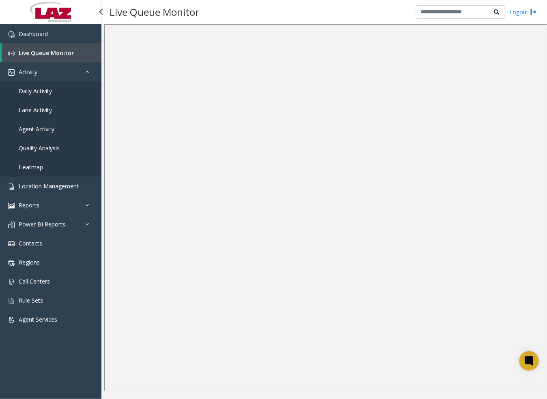
click at [52, 91] on link "Daily Activity" at bounding box center [50, 91] width 101 height 19
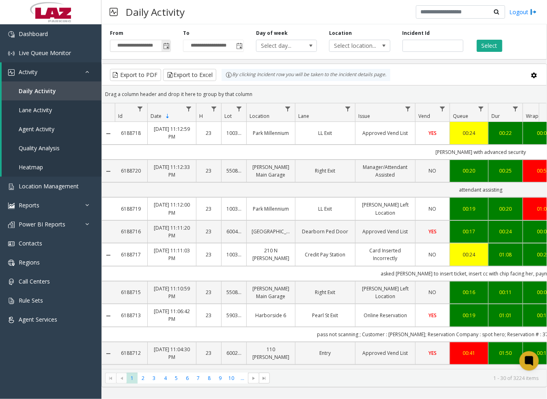
click at [165, 47] on span "Toggle popup" at bounding box center [166, 46] width 6 height 6
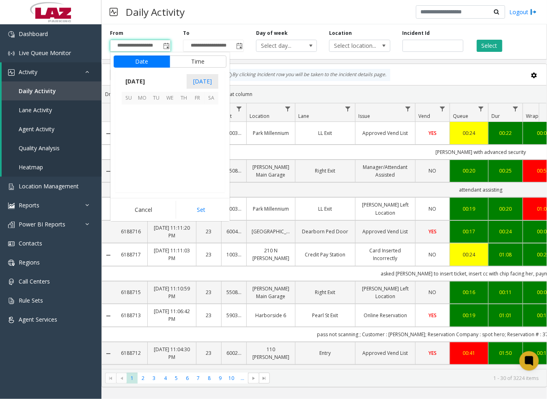
scroll to position [145534, 0]
click at [131, 165] on span "28" at bounding box center [129, 167] width 14 height 14
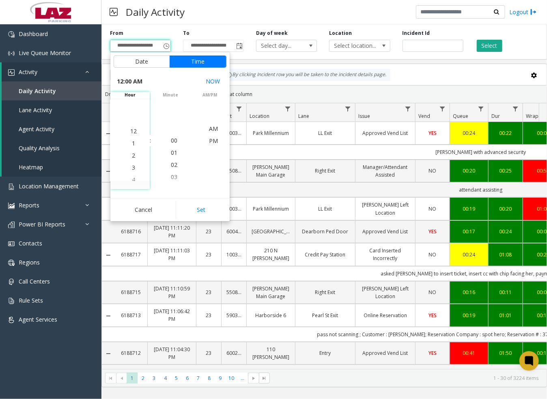
scroll to position [0, 0]
drag, startPoint x: 132, startPoint y: 173, endPoint x: 137, endPoint y: 173, distance: 4.9
click at [134, 173] on li "5" at bounding box center [133, 178] width 28 height 12
click at [171, 156] on span "03" at bounding box center [174, 153] width 6 height 8
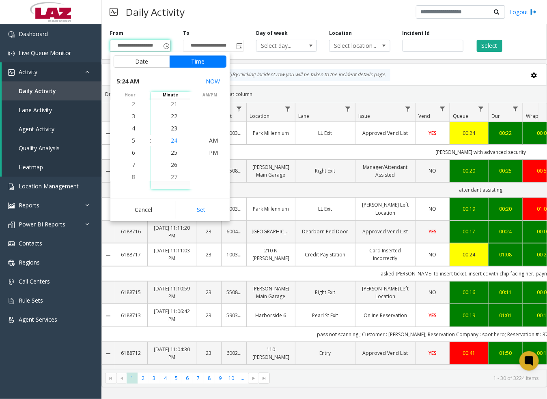
click at [172, 166] on span "26" at bounding box center [174, 165] width 6 height 8
click at [172, 166] on ul "00 01 02 03 04 05 06 07 08 09 10 11 12 13 14 15 16 17 18 19 20 21 22 23 24 25 2…" at bounding box center [174, 184] width 28 height 730
click at [172, 167] on span "29" at bounding box center [174, 165] width 6 height 8
drag, startPoint x: 172, startPoint y: 171, endPoint x: 173, endPoint y: 160, distance: 11.0
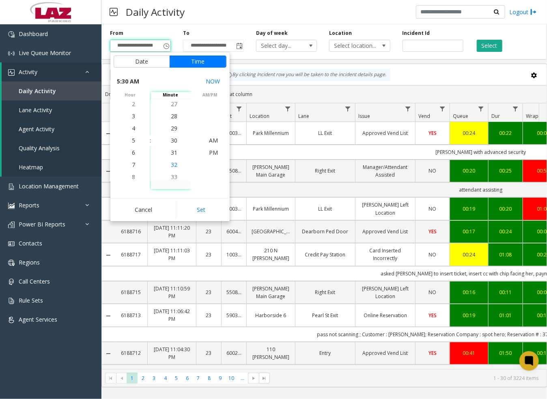
click at [172, 161] on ul "00 01 02 03 04 05 06 07 08 09 10 11 12 13 14 15 16 17 18 19 20 21 22 23 24 25 2…" at bounding box center [174, 135] width 28 height 730
click at [173, 142] on span "30" at bounding box center [174, 141] width 6 height 8
click at [210, 153] on span "PM" at bounding box center [213, 153] width 9 height 8
click at [210, 212] on button "Set" at bounding box center [201, 210] width 51 height 18
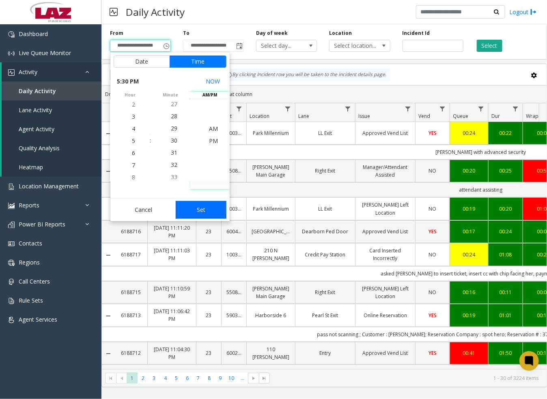
type input "**********"
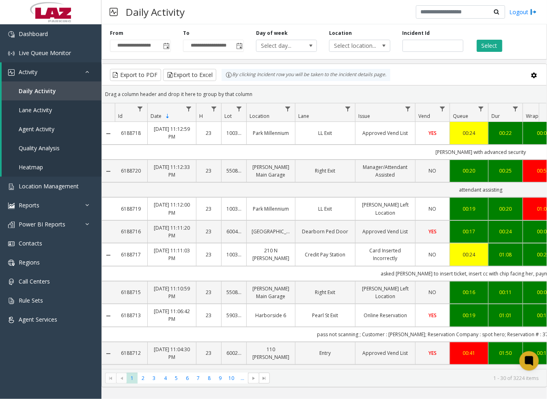
drag, startPoint x: 240, startPoint y: 69, endPoint x: 238, endPoint y: 58, distance: 11.5
click at [238, 58] on div "**********" at bounding box center [323, 204] width 445 height 367
click at [240, 43] on span "Toggle popup" at bounding box center [239, 46] width 6 height 6
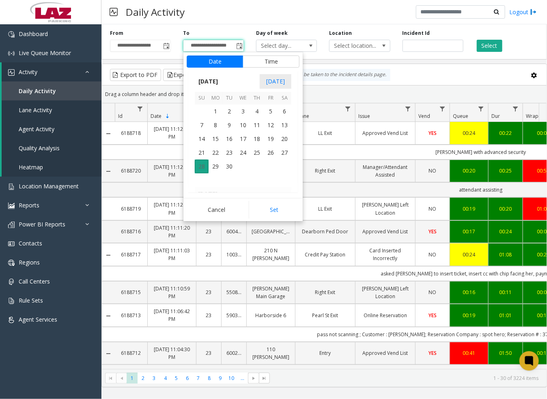
click at [204, 164] on span "28" at bounding box center [202, 167] width 14 height 14
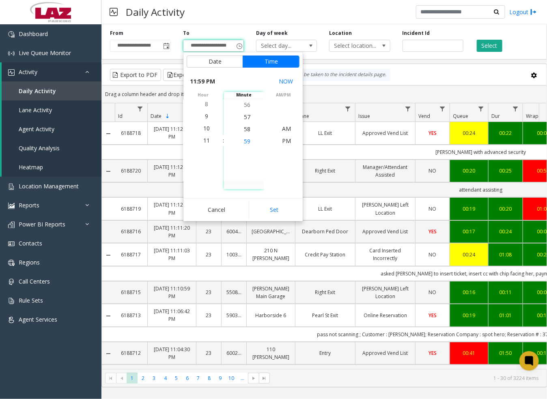
click at [286, 142] on span "PM" at bounding box center [286, 141] width 9 height 8
click at [288, 204] on button "Set" at bounding box center [274, 210] width 51 height 18
type input "**********"
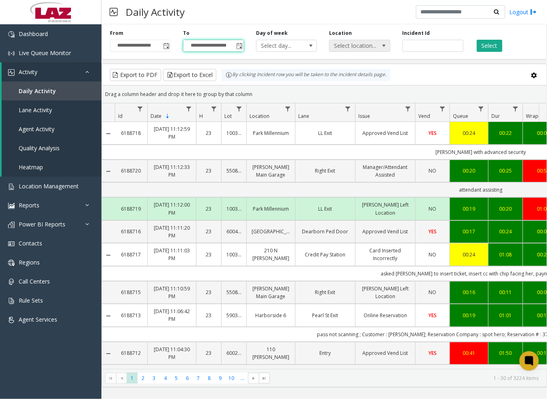
click at [376, 46] on span "Select location..." at bounding box center [353, 45] width 48 height 11
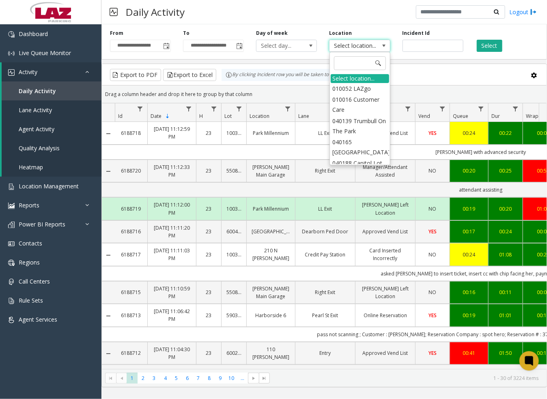
click at [424, 65] on kendo-grid-toolbar "Export to PDF Export to Excel By clicking Incident row you will be taken to the…" at bounding box center [324, 74] width 444 height 21
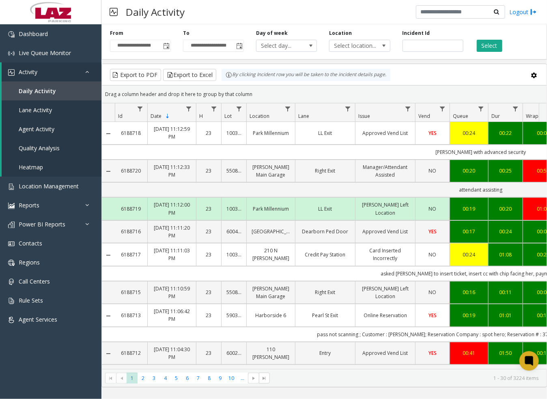
click at [424, 65] on kendo-grid-toolbar "Export to PDF Export to Excel By clicking Incident row you will be taken to the…" at bounding box center [324, 74] width 444 height 21
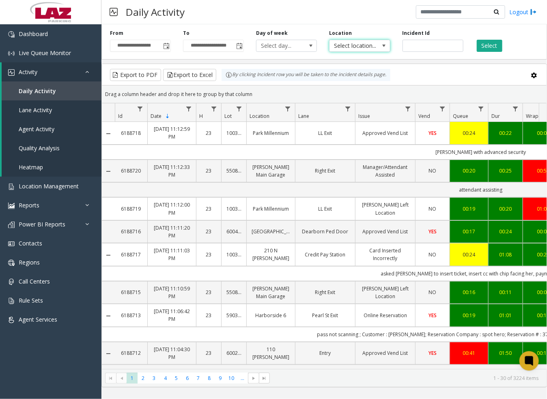
click at [348, 46] on span "Select location..." at bounding box center [353, 45] width 48 height 11
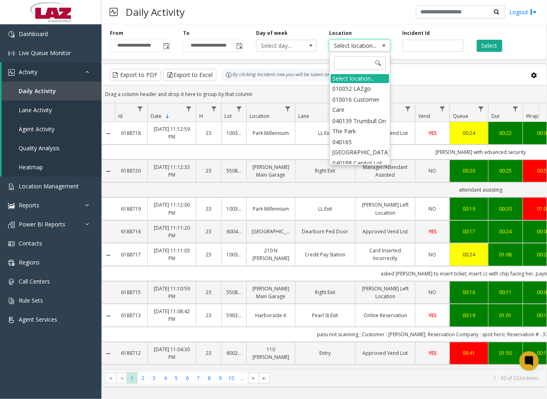
click at [348, 46] on span "Select location..." at bounding box center [353, 45] width 48 height 11
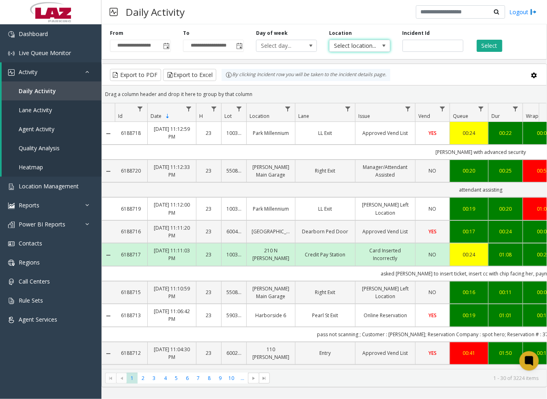
click at [385, 45] on span at bounding box center [384, 46] width 6 height 6
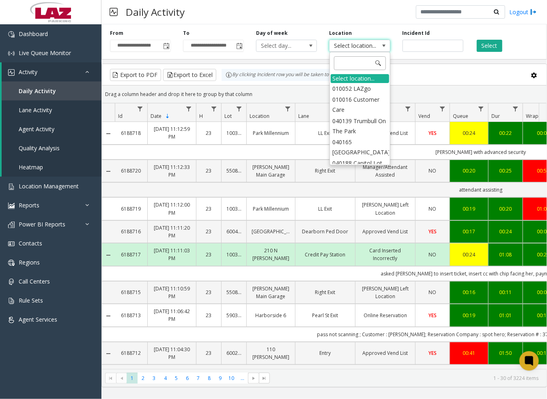
click at [354, 68] on input at bounding box center [360, 63] width 52 height 14
type input "*****"
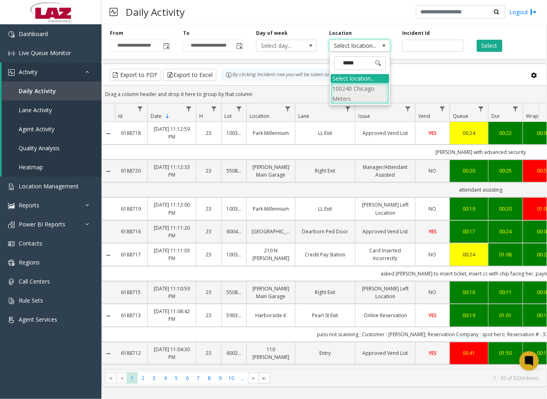
click at [338, 94] on li "100240 Chicago Meters" at bounding box center [359, 93] width 58 height 21
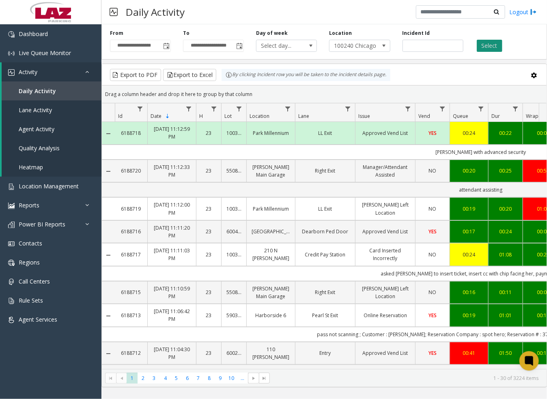
click at [488, 46] on button "Select" at bounding box center [489, 46] width 26 height 12
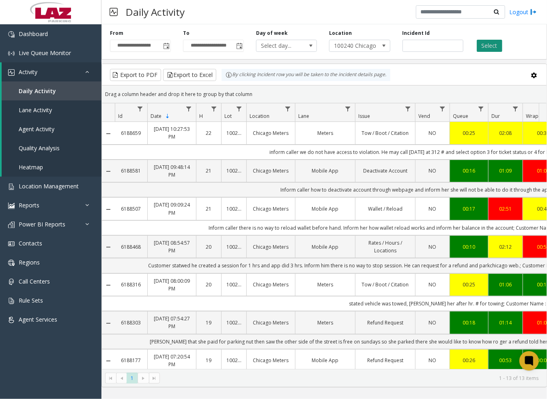
click at [487, 45] on button "Select" at bounding box center [489, 46] width 26 height 12
click at [197, 77] on button "Export to Excel" at bounding box center [189, 75] width 53 height 12
click at [490, 43] on button "Select" at bounding box center [489, 46] width 26 height 12
click at [491, 45] on button "Select" at bounding box center [489, 46] width 26 height 12
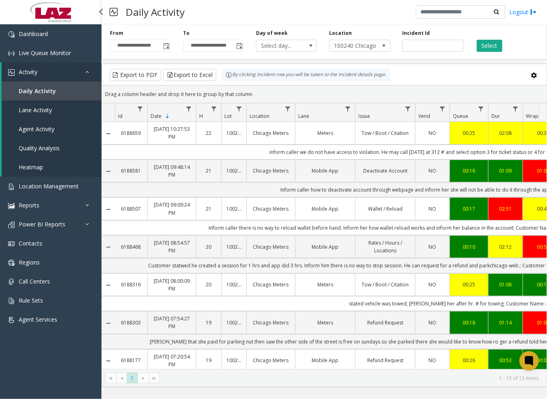
click at [44, 74] on link "Activity" at bounding box center [52, 71] width 100 height 19
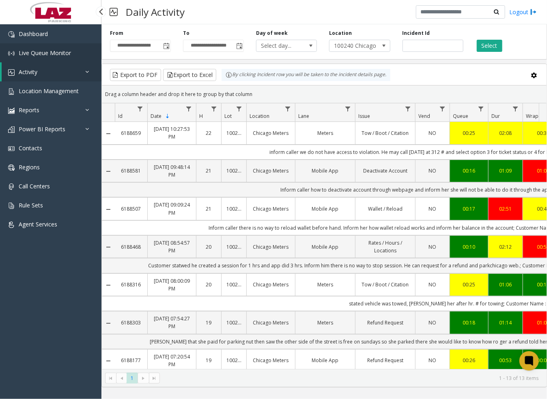
click at [45, 45] on link "Live Queue Monitor" at bounding box center [50, 52] width 101 height 19
